Goal: Task Accomplishment & Management: Manage account settings

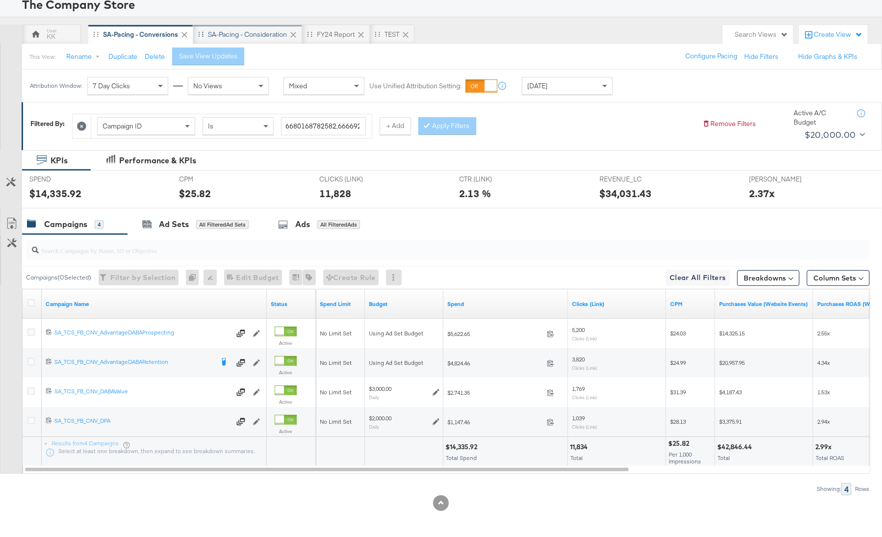
click at [254, 37] on div "SA-Pacing - Consideration" at bounding box center [247, 34] width 79 height 9
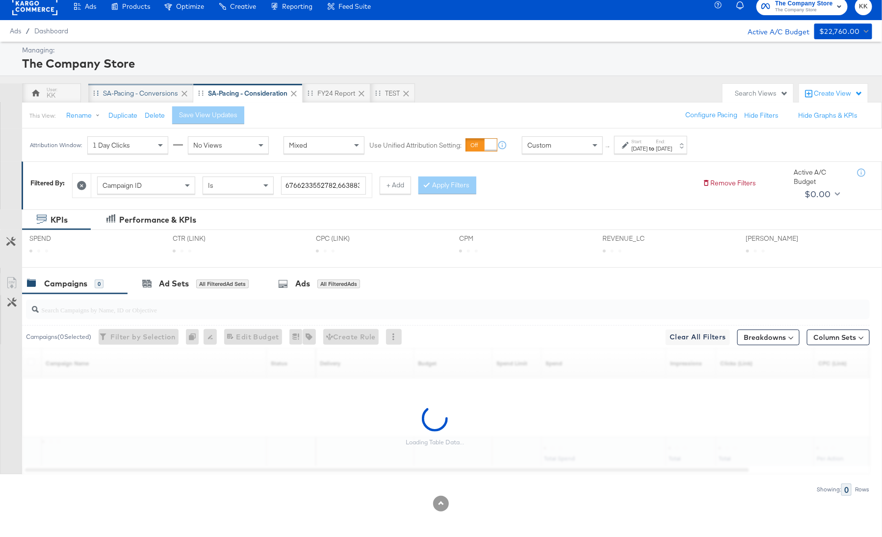
click at [133, 89] on div "SA-Pacing - Conversions" at bounding box center [140, 93] width 75 height 9
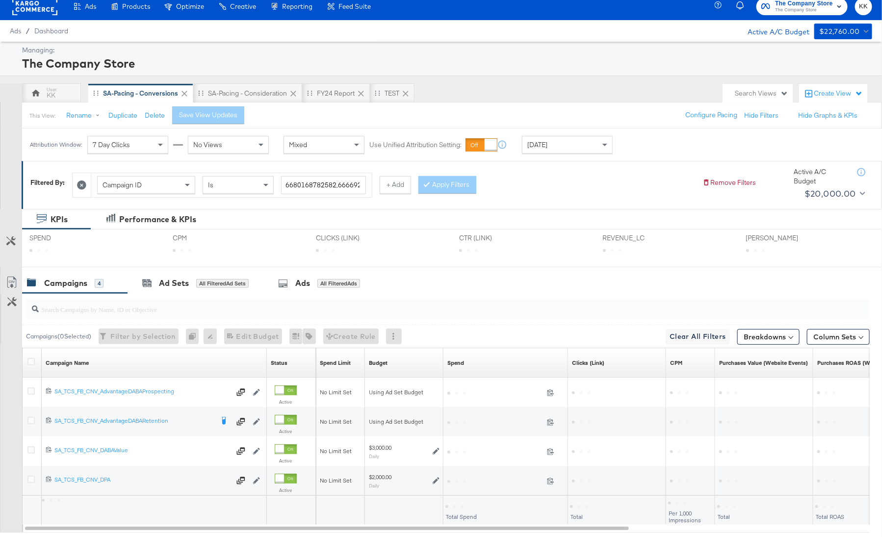
scroll to position [66, 0]
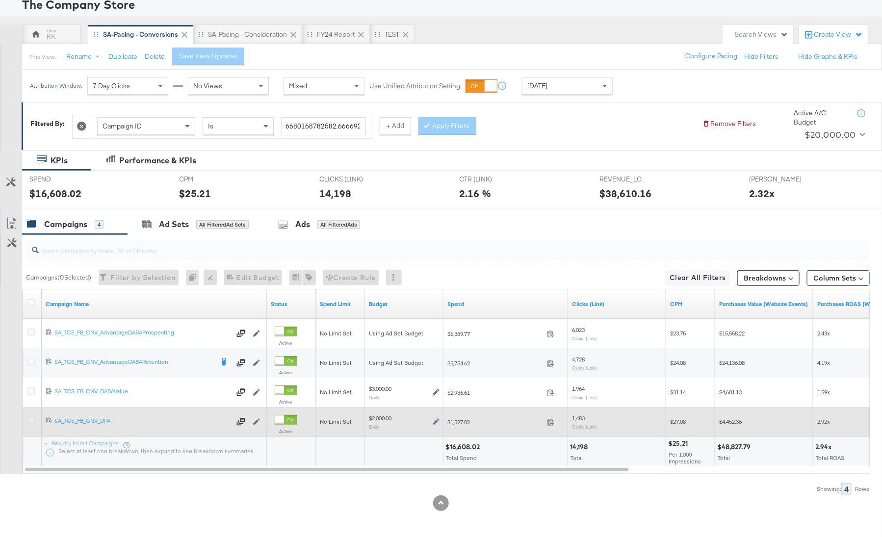
click at [29, 422] on icon at bounding box center [30, 420] width 7 height 7
click at [0, 0] on input "checkbox" at bounding box center [0, 0] width 0 height 0
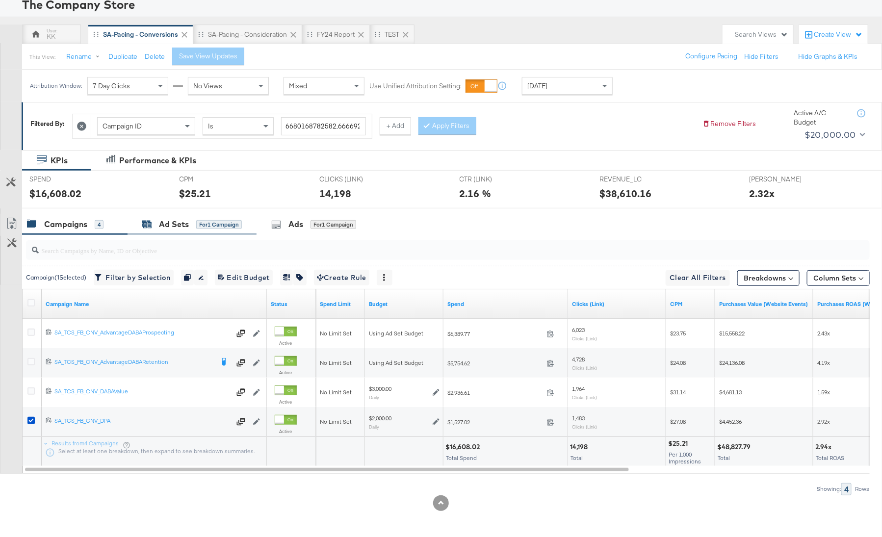
click at [169, 227] on div "Ad Sets" at bounding box center [174, 224] width 30 height 11
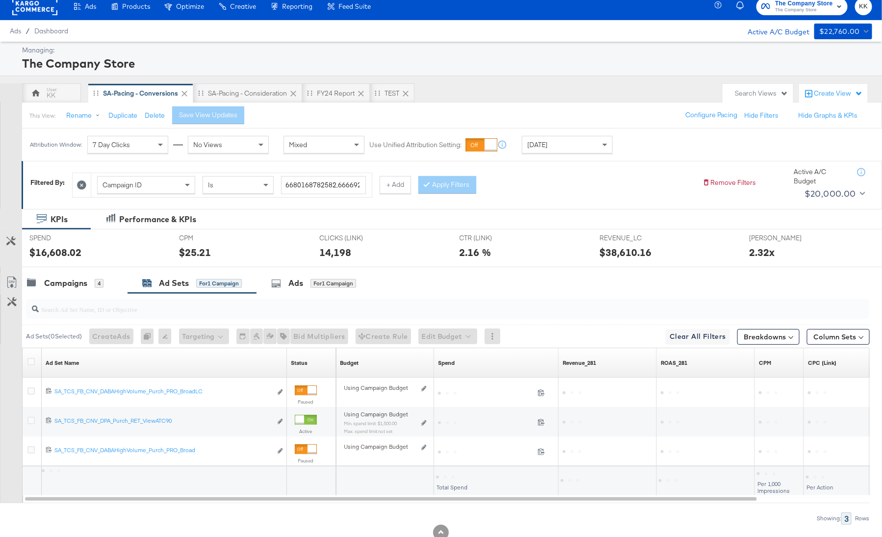
scroll to position [37, 0]
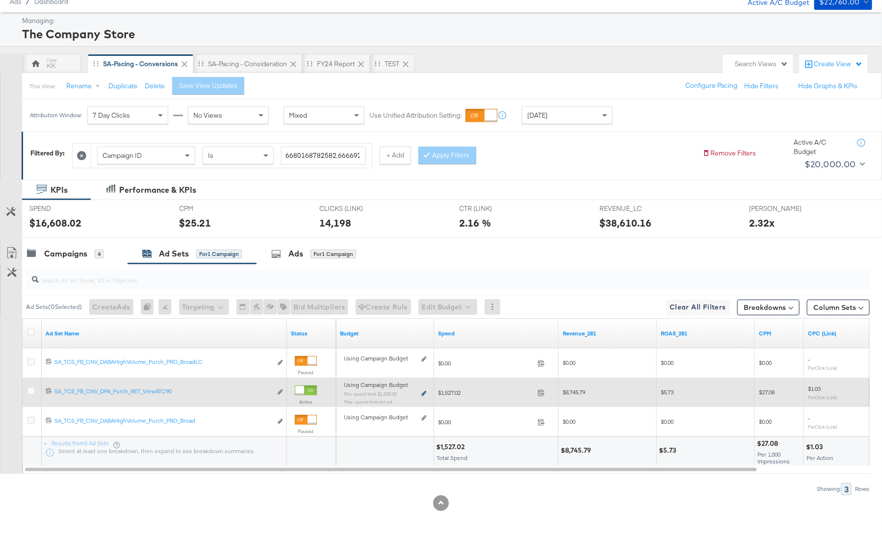
click at [422, 391] on icon at bounding box center [424, 393] width 5 height 5
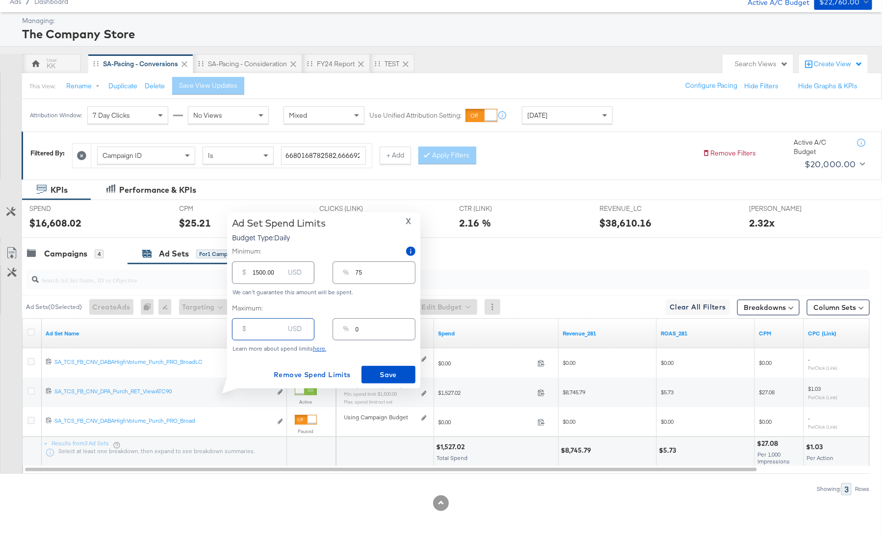
click at [265, 338] on div "$ USD" at bounding box center [273, 330] width 82 height 22
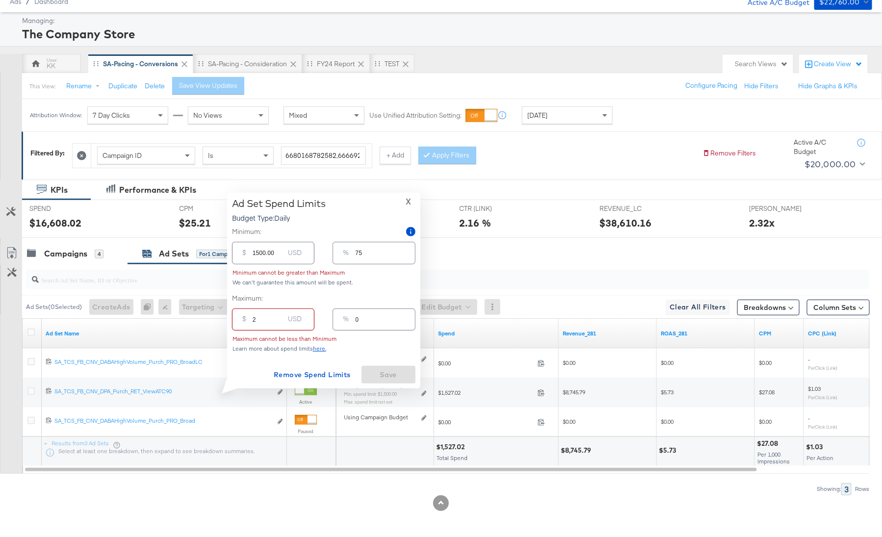
type input "25"
type input "1"
type input "250"
type input "13"
type input "2500"
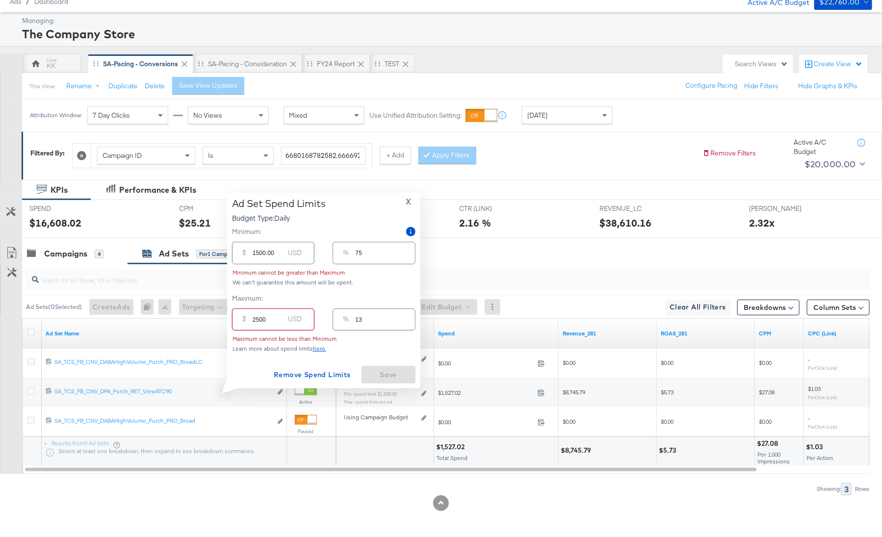
type input "125"
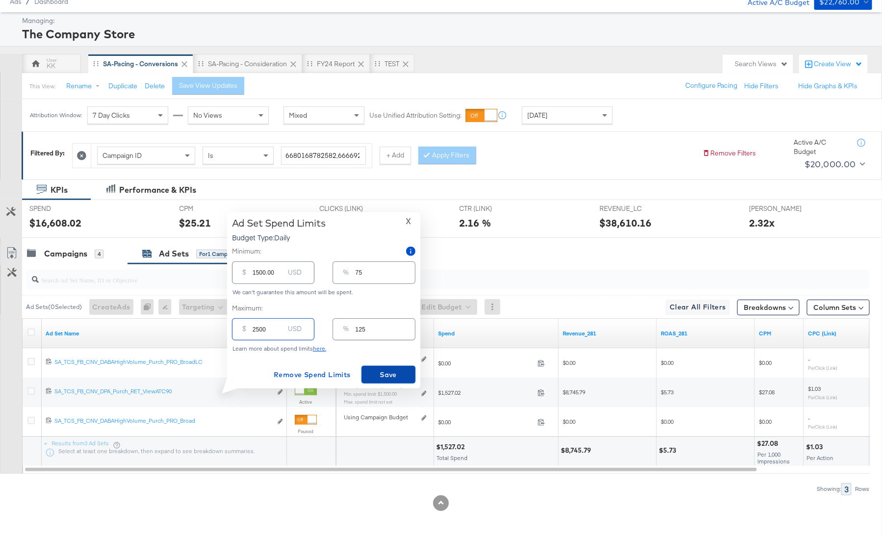
type input "2500.00"
click at [387, 378] on span "Save" at bounding box center [389, 375] width 46 height 12
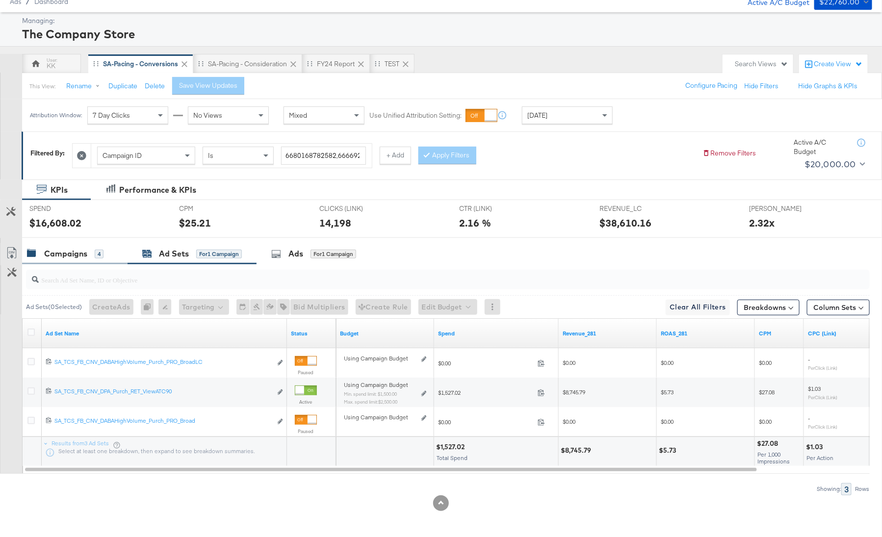
click at [63, 259] on div "Campaigns 4" at bounding box center [75, 253] width 106 height 21
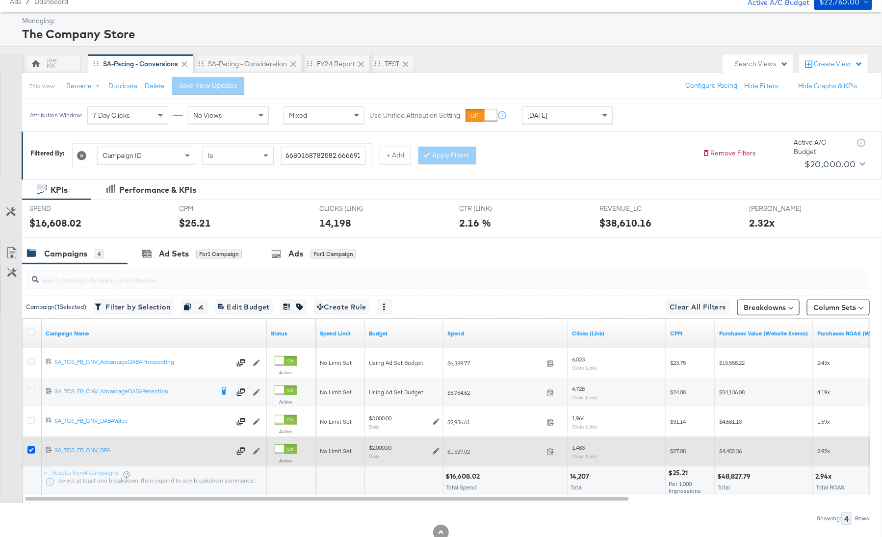
click at [33, 450] on icon at bounding box center [30, 450] width 7 height 7
click at [0, 0] on input "checkbox" at bounding box center [0, 0] width 0 height 0
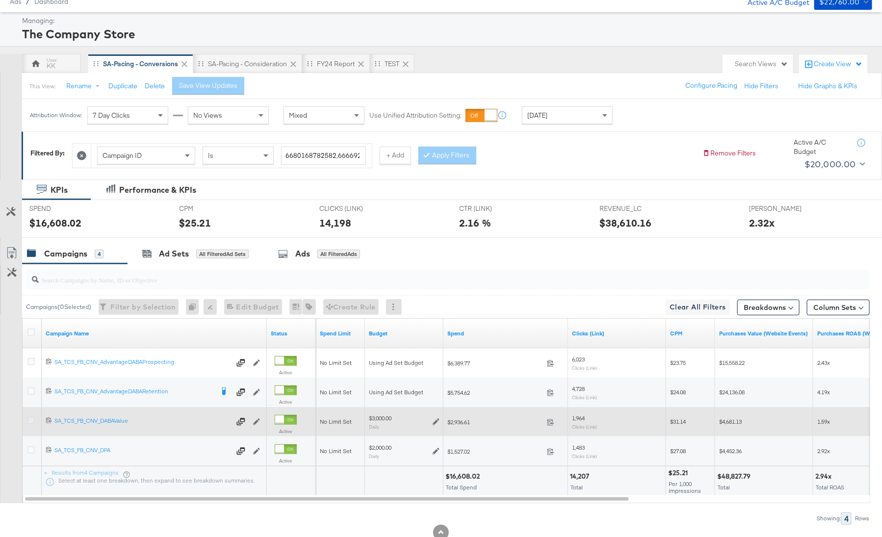
click at [31, 419] on icon at bounding box center [30, 420] width 7 height 7
click at [0, 0] on input "checkbox" at bounding box center [0, 0] width 0 height 0
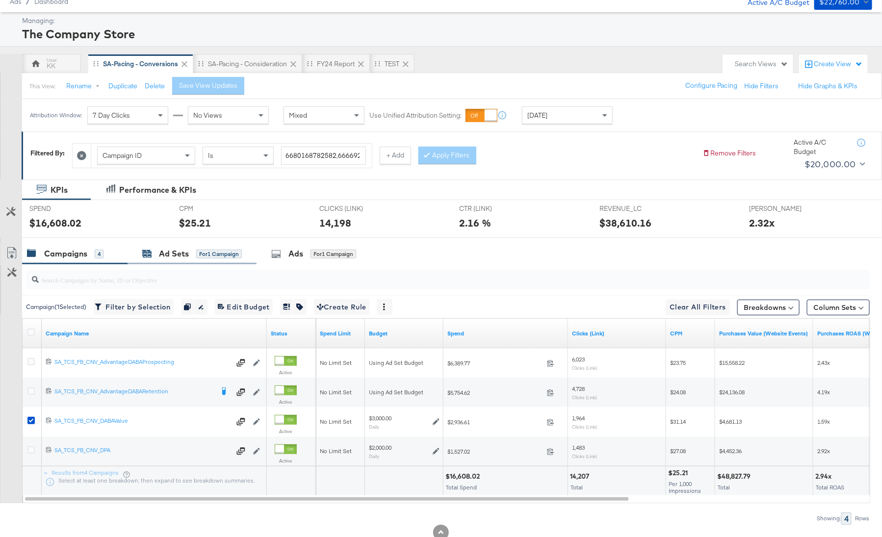
click at [155, 254] on div "Ad Sets for 1 Campaign" at bounding box center [192, 253] width 100 height 11
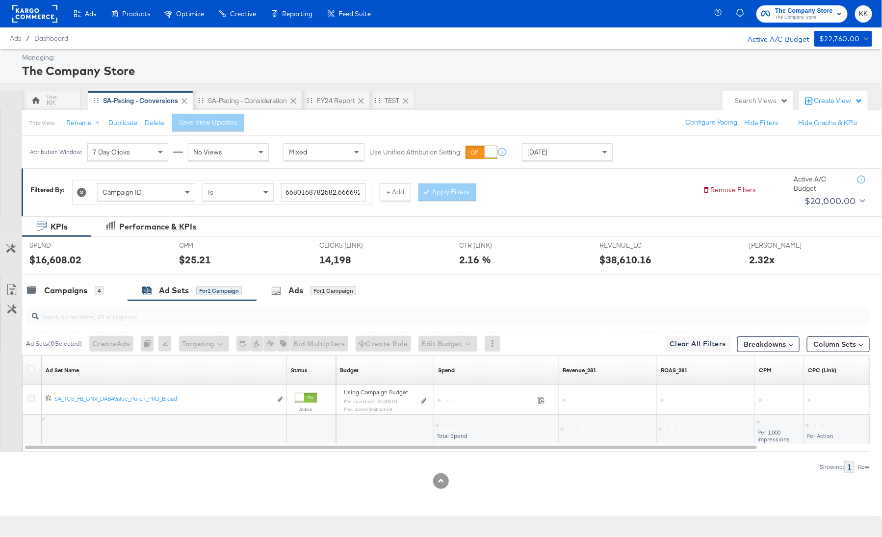
scroll to position [0, 0]
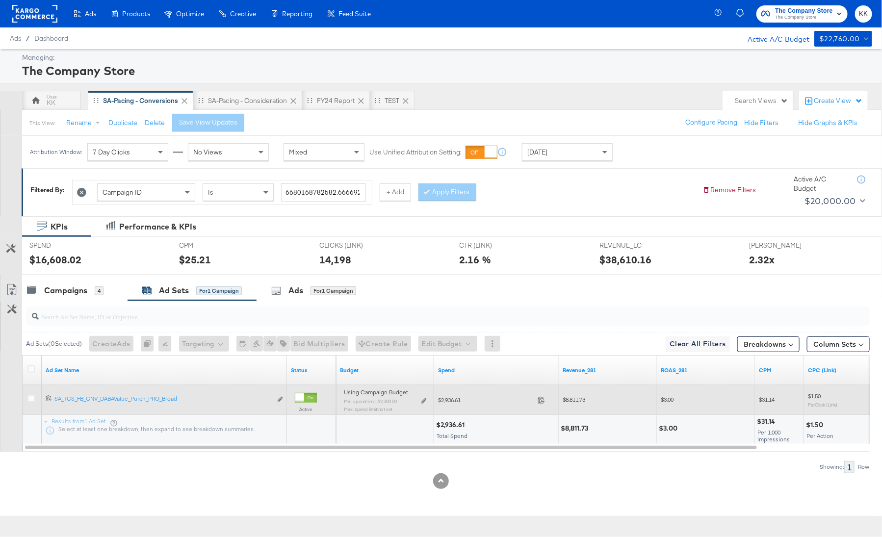
click at [421, 399] on div "Using Campaign Budget Min. spend limit: $2,300.00 Max. spend limit : not set Ed…" at bounding box center [385, 404] width 82 height 23
click at [423, 399] on icon at bounding box center [424, 401] width 5 height 5
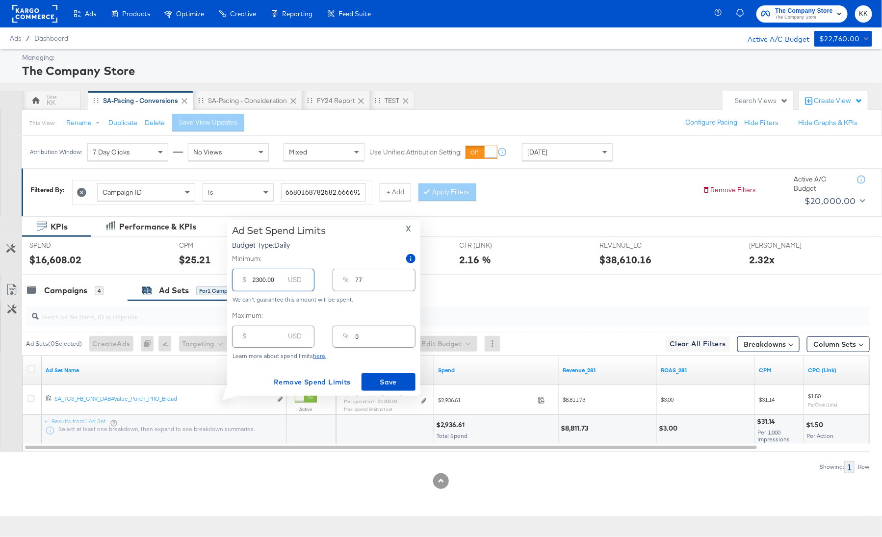
drag, startPoint x: 259, startPoint y: 282, endPoint x: 242, endPoint y: 282, distance: 16.2
click at [242, 282] on div "$ 2300.00 USD" at bounding box center [273, 280] width 82 height 22
type input "100.00"
type input "3"
type input "1500.00"
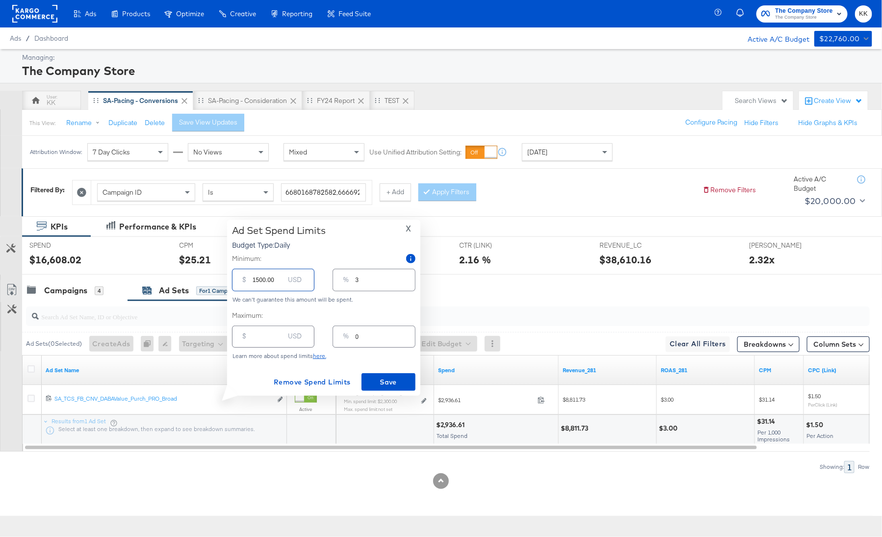
type input "50"
type input "1500.00"
click at [258, 341] on input "number" at bounding box center [268, 332] width 31 height 21
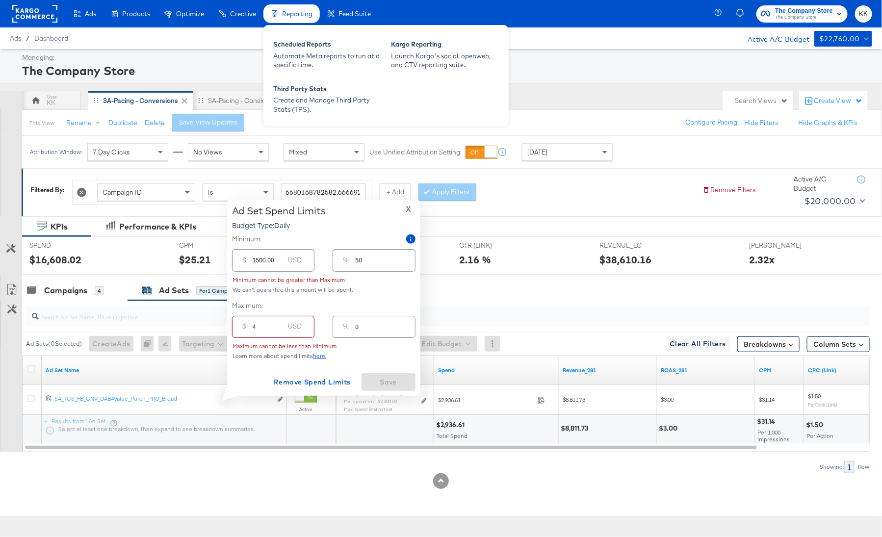
type input "40"
type input "1"
type input "400"
type input "13"
type input "4000"
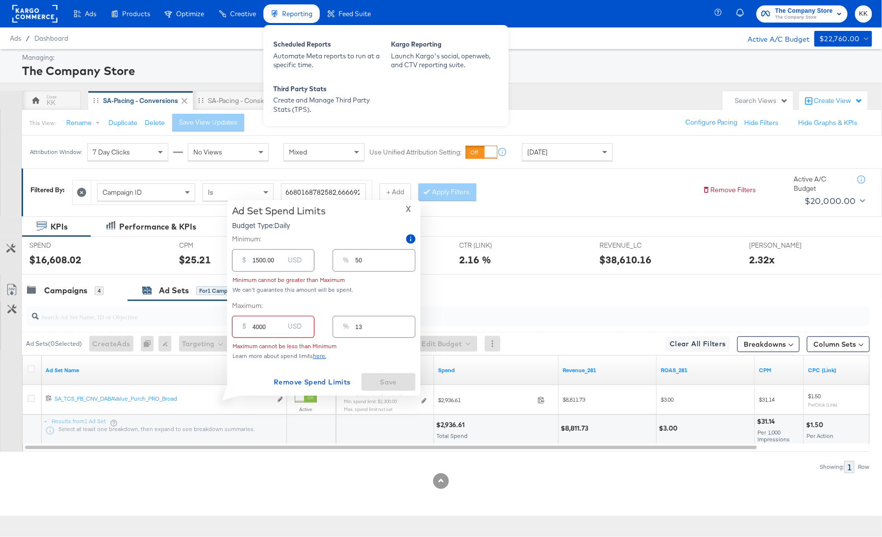
type input "133"
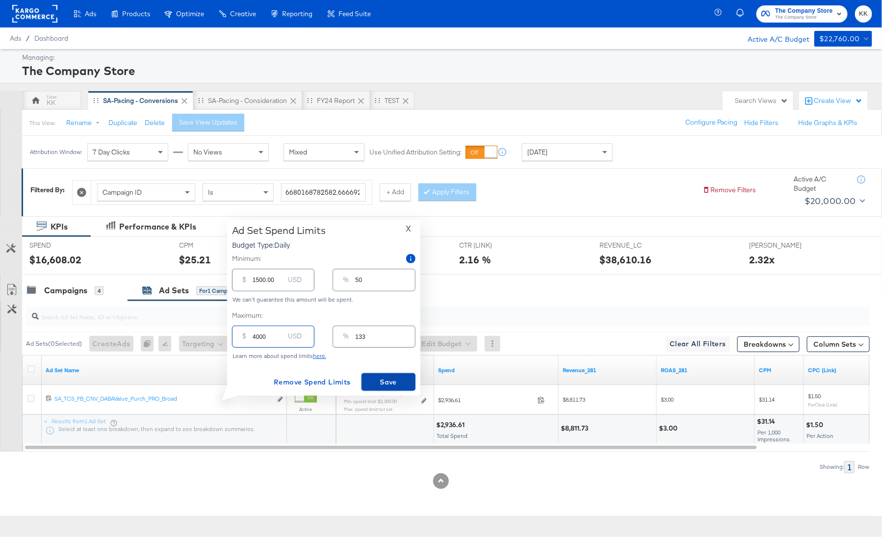
type input "4000.00"
click at [398, 386] on span "Save" at bounding box center [389, 382] width 46 height 12
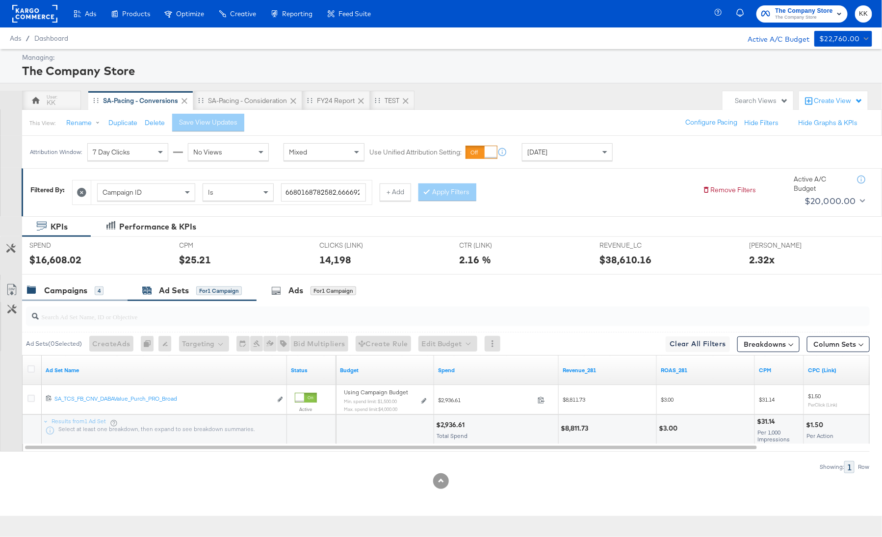
click at [92, 285] on div "Campaigns 4" at bounding box center [65, 290] width 77 height 11
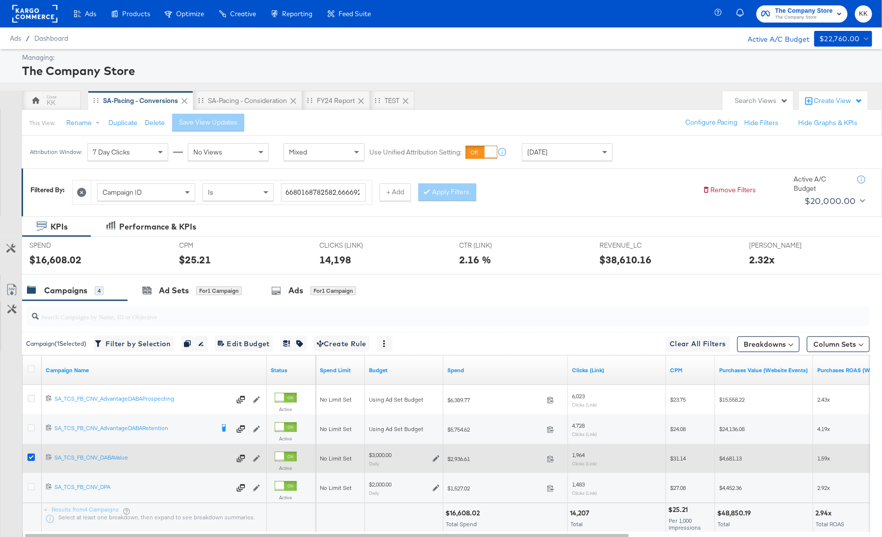
click at [29, 456] on icon at bounding box center [30, 457] width 7 height 7
click at [0, 0] on input "checkbox" at bounding box center [0, 0] width 0 height 0
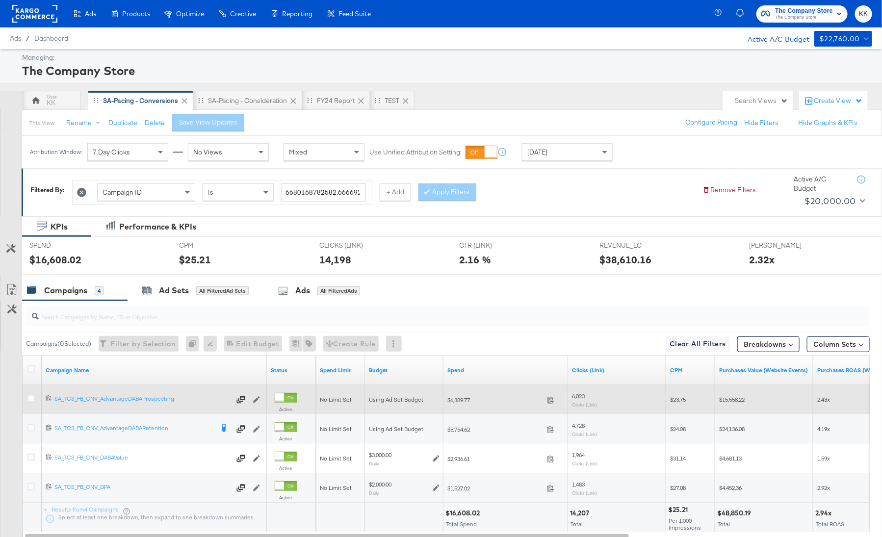
click at [24, 396] on div at bounding box center [33, 400] width 18 height 18
click at [27, 396] on icon at bounding box center [30, 398] width 7 height 7
click at [0, 0] on input "checkbox" at bounding box center [0, 0] width 0 height 0
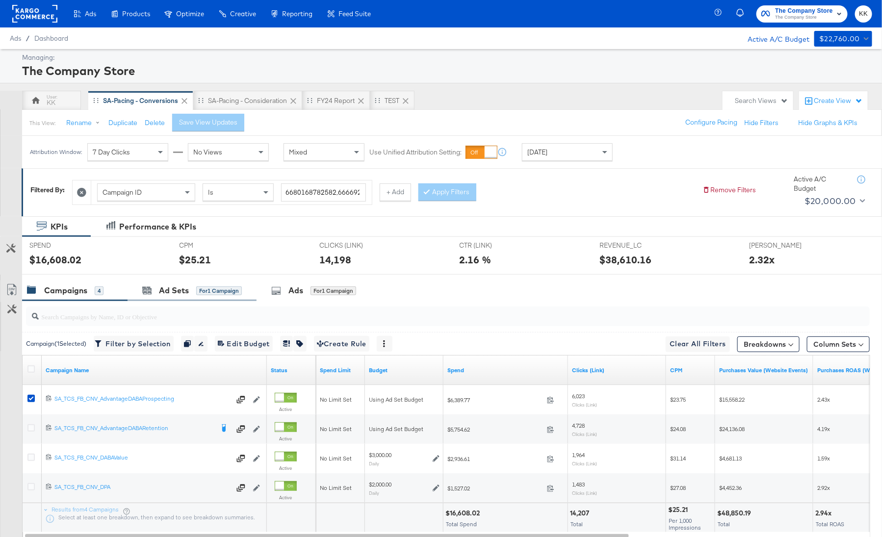
click at [190, 280] on div "Ad Sets for 1 Campaign" at bounding box center [192, 290] width 129 height 21
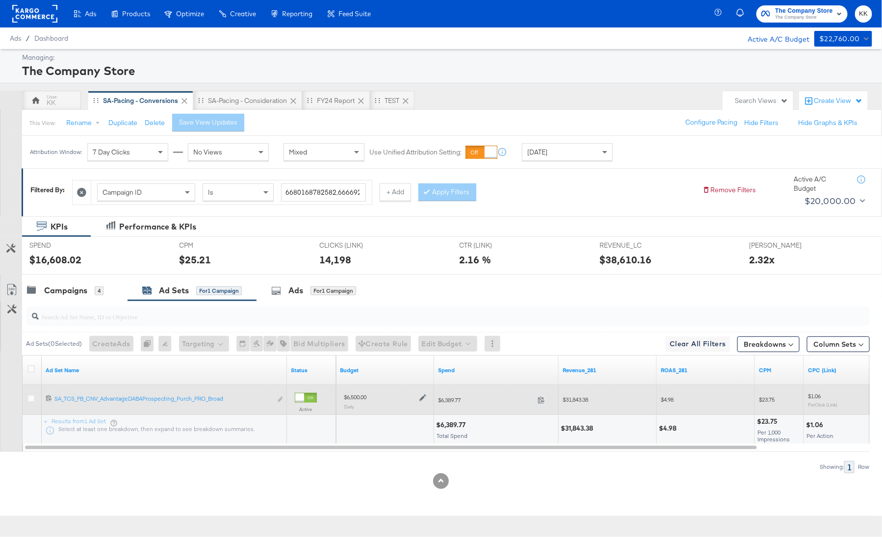
click at [424, 398] on icon at bounding box center [423, 398] width 7 height 7
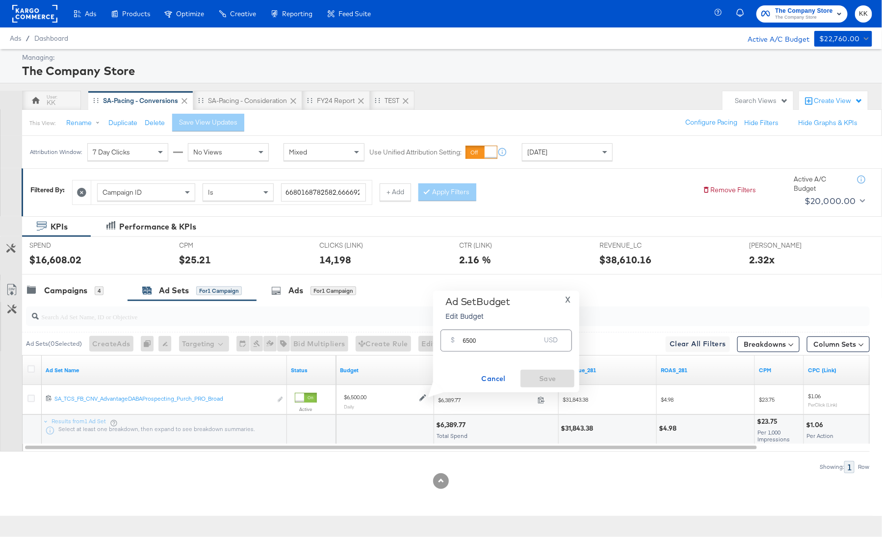
click at [470, 340] on input "6500" at bounding box center [502, 336] width 78 height 21
type input "6000"
click at [543, 383] on span "Save" at bounding box center [548, 379] width 46 height 12
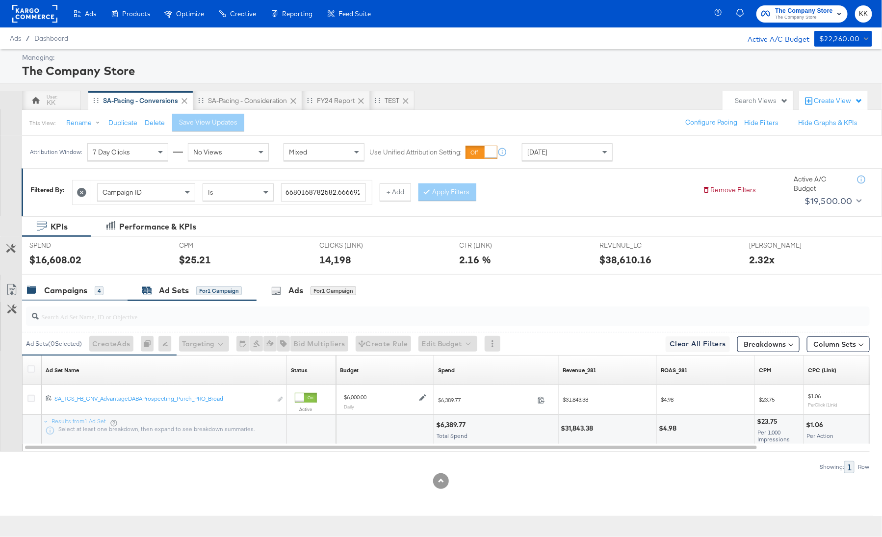
click at [79, 294] on div "Campaigns" at bounding box center [65, 290] width 43 height 11
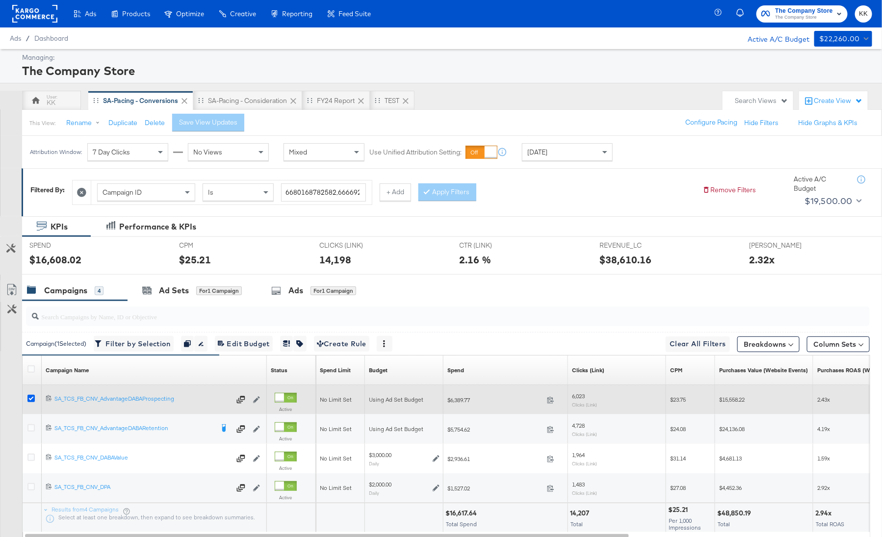
click at [31, 396] on icon at bounding box center [30, 398] width 7 height 7
click at [0, 0] on input "checkbox" at bounding box center [0, 0] width 0 height 0
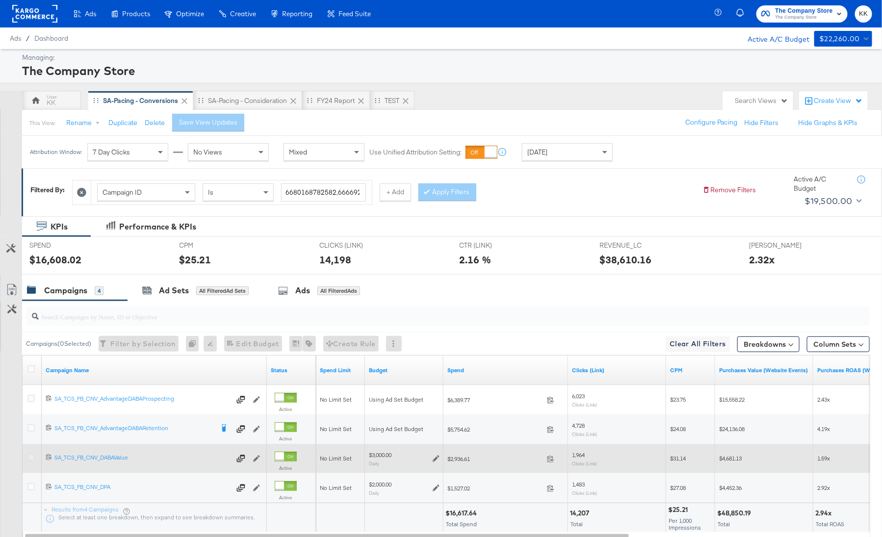
click at [31, 457] on icon at bounding box center [30, 457] width 7 height 7
click at [0, 0] on input "checkbox" at bounding box center [0, 0] width 0 height 0
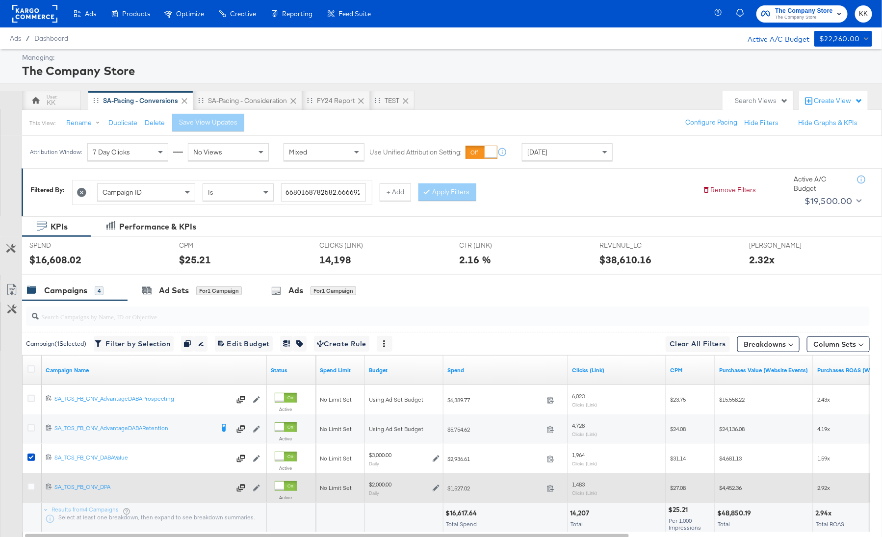
click at [30, 489] on div at bounding box center [32, 488] width 10 height 10
click at [30, 489] on icon at bounding box center [30, 486] width 7 height 7
click at [0, 0] on input "checkbox" at bounding box center [0, 0] width 0 height 0
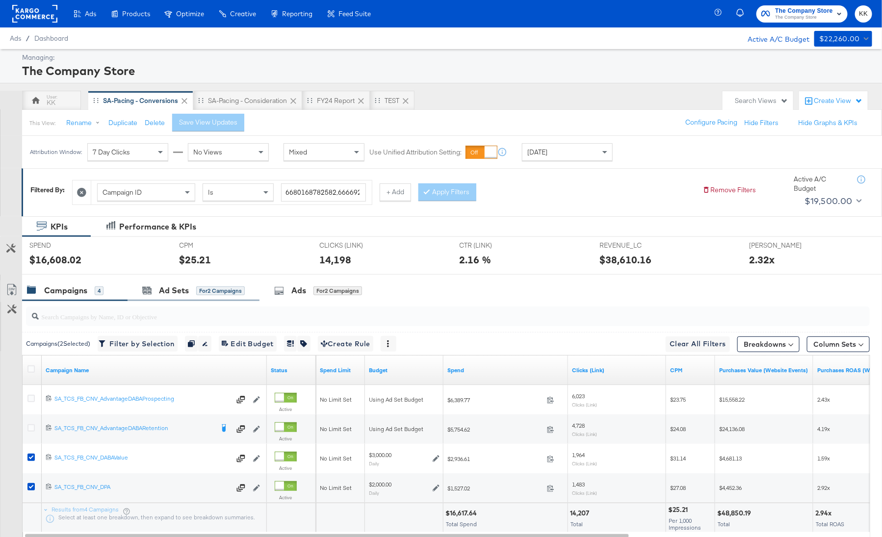
click at [176, 283] on div "Ad Sets for 2 Campaigns" at bounding box center [194, 290] width 132 height 21
